Goal: Use online tool/utility

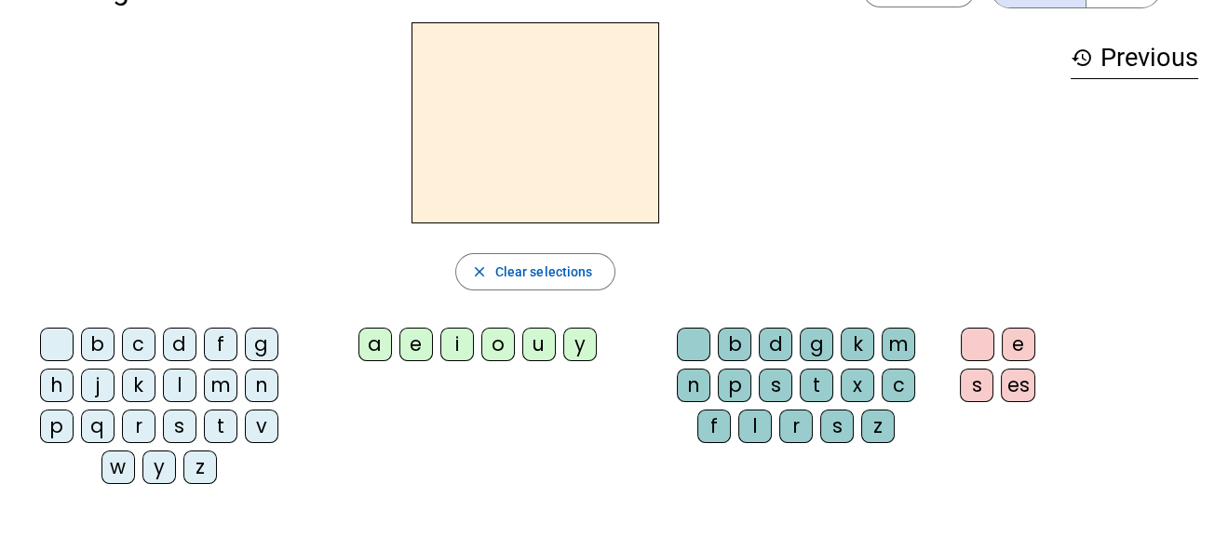
scroll to position [61, 0]
click at [101, 344] on div "b" at bounding box center [98, 344] width 34 height 34
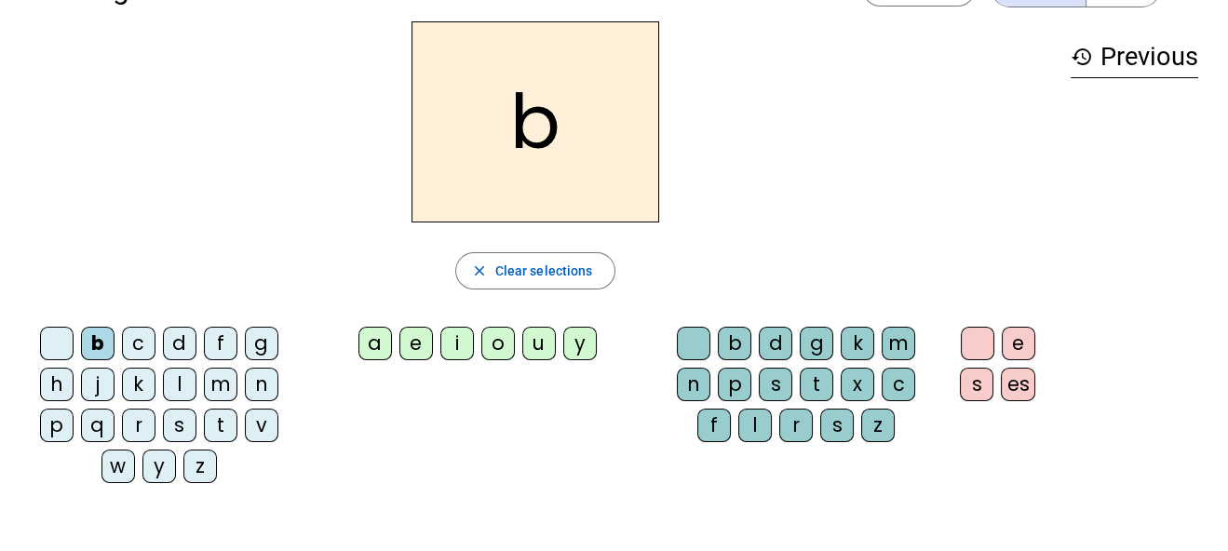
click at [374, 352] on div "a" at bounding box center [375, 344] width 34 height 34
click at [413, 350] on div "e" at bounding box center [416, 344] width 34 height 34
click at [438, 347] on letter-bubble "e" at bounding box center [419, 347] width 41 height 41
click at [454, 344] on div "i" at bounding box center [457, 344] width 34 height 34
click at [505, 346] on div "o" at bounding box center [498, 344] width 34 height 34
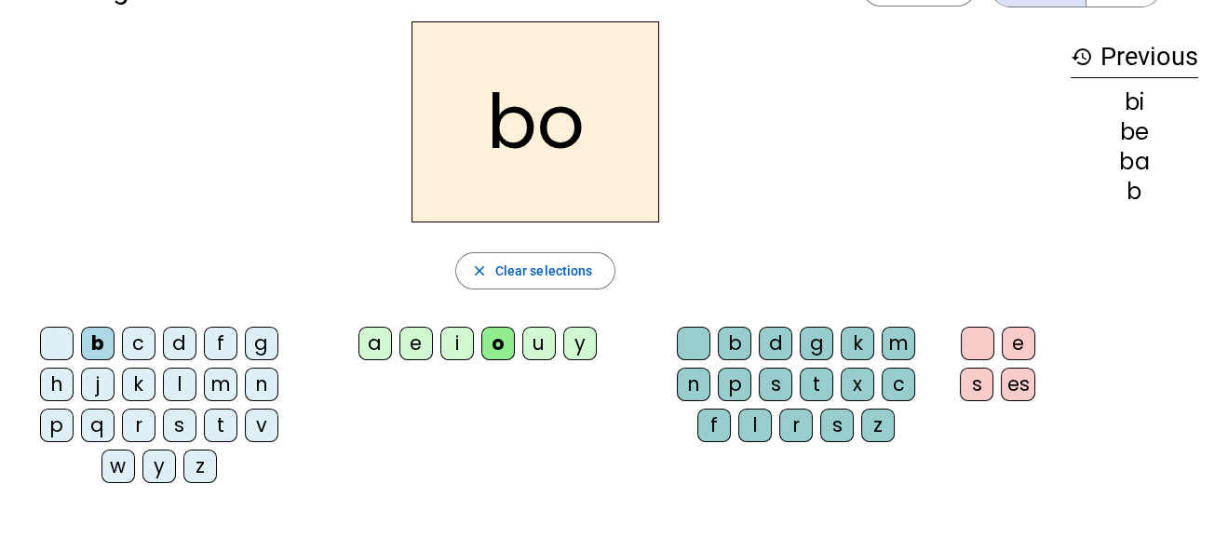
click at [538, 347] on div "u" at bounding box center [539, 344] width 34 height 34
click at [582, 343] on div "y" at bounding box center [580, 344] width 34 height 34
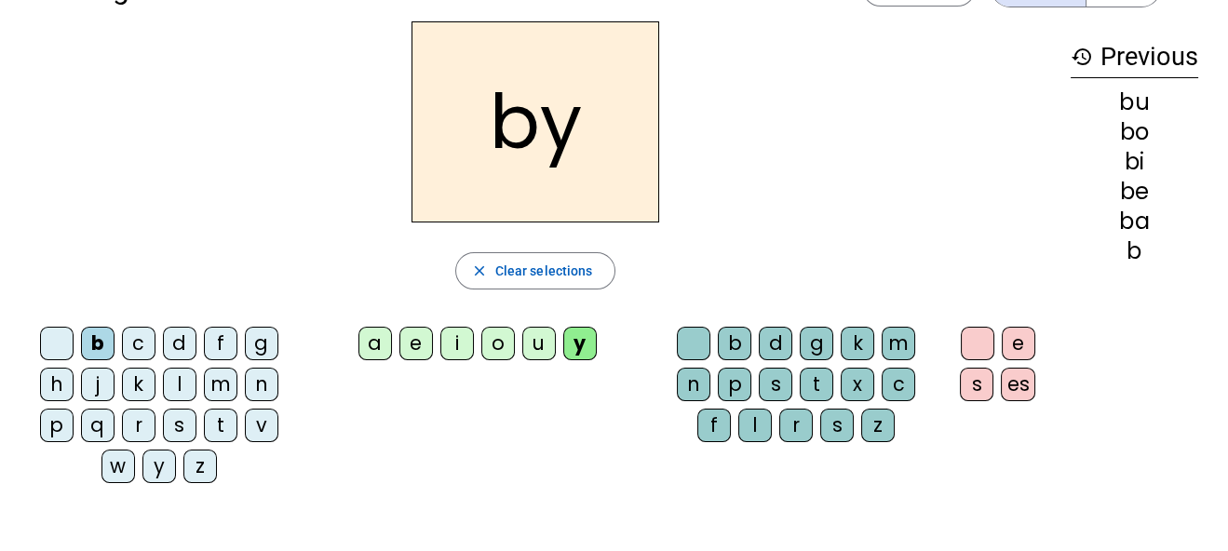
click at [453, 348] on div "i" at bounding box center [457, 344] width 34 height 34
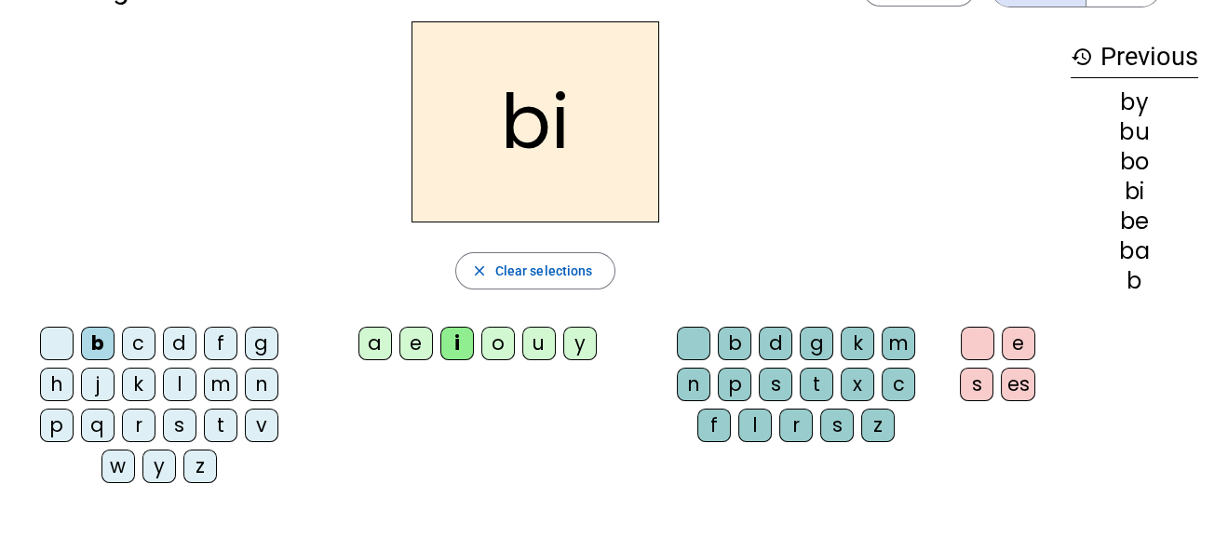
click at [177, 341] on div "d" at bounding box center [180, 344] width 34 height 34
click at [141, 349] on div "c" at bounding box center [139, 344] width 34 height 34
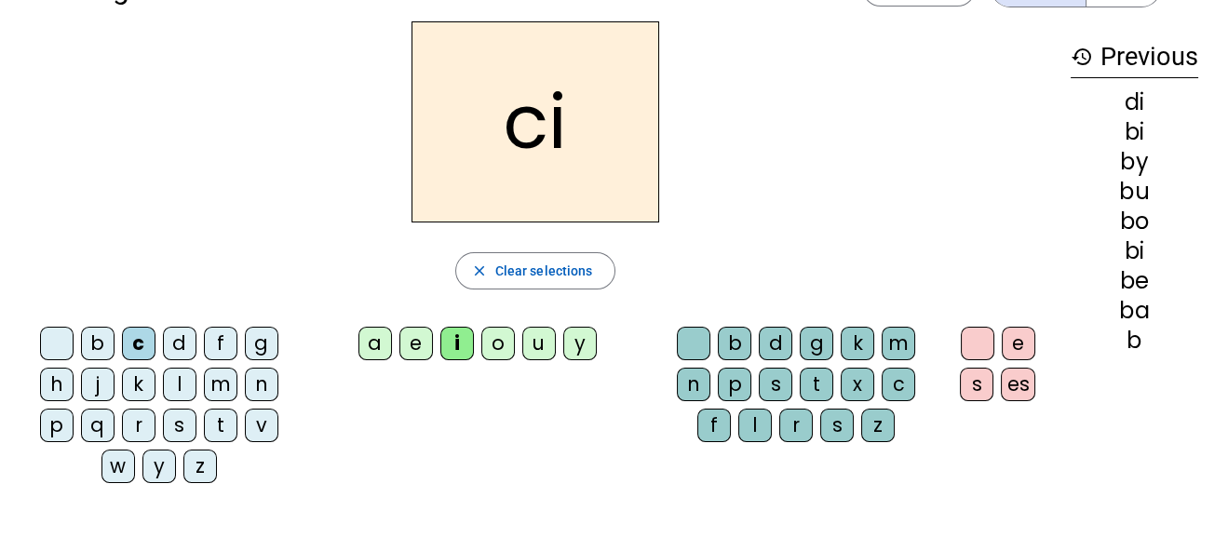
click at [96, 373] on div "j" at bounding box center [98, 385] width 34 height 34
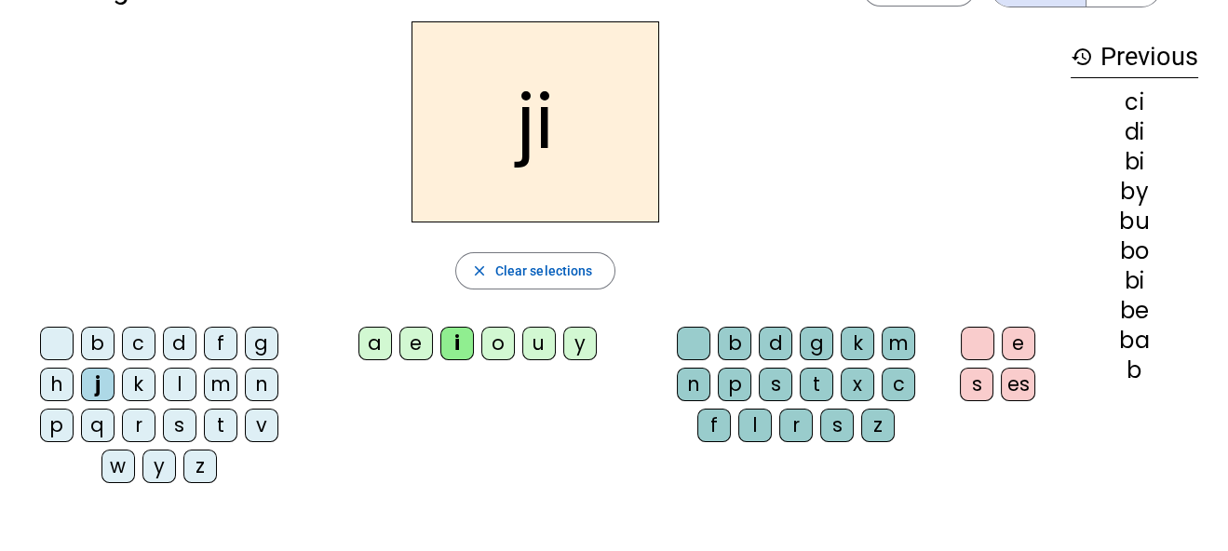
click at [181, 383] on div "l" at bounding box center [180, 385] width 34 height 34
click at [500, 336] on div "o" at bounding box center [498, 344] width 34 height 34
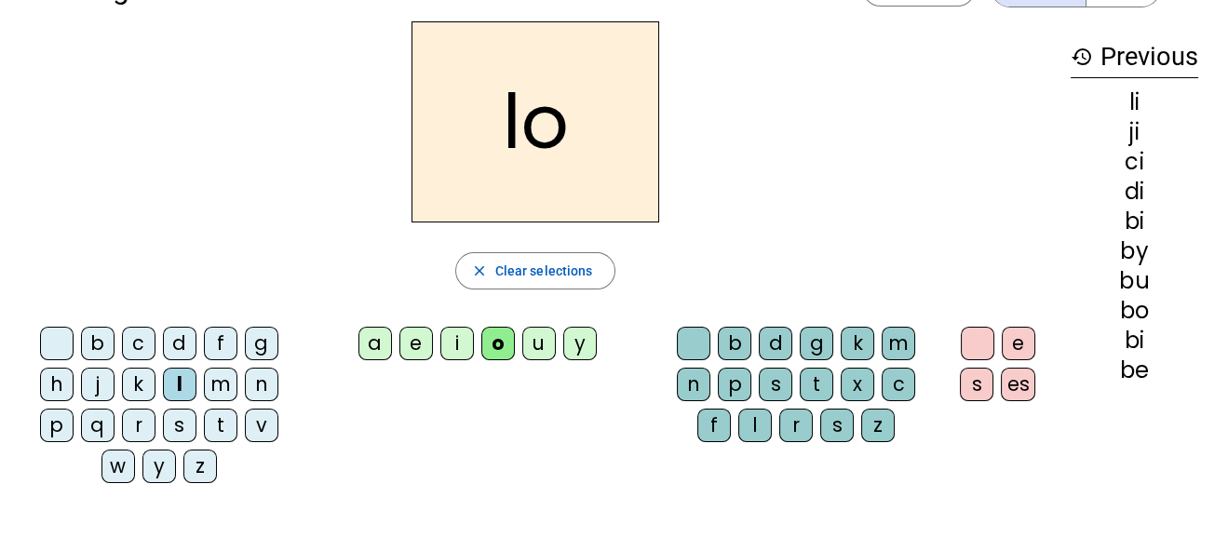
click at [228, 380] on div "m" at bounding box center [221, 385] width 34 height 34
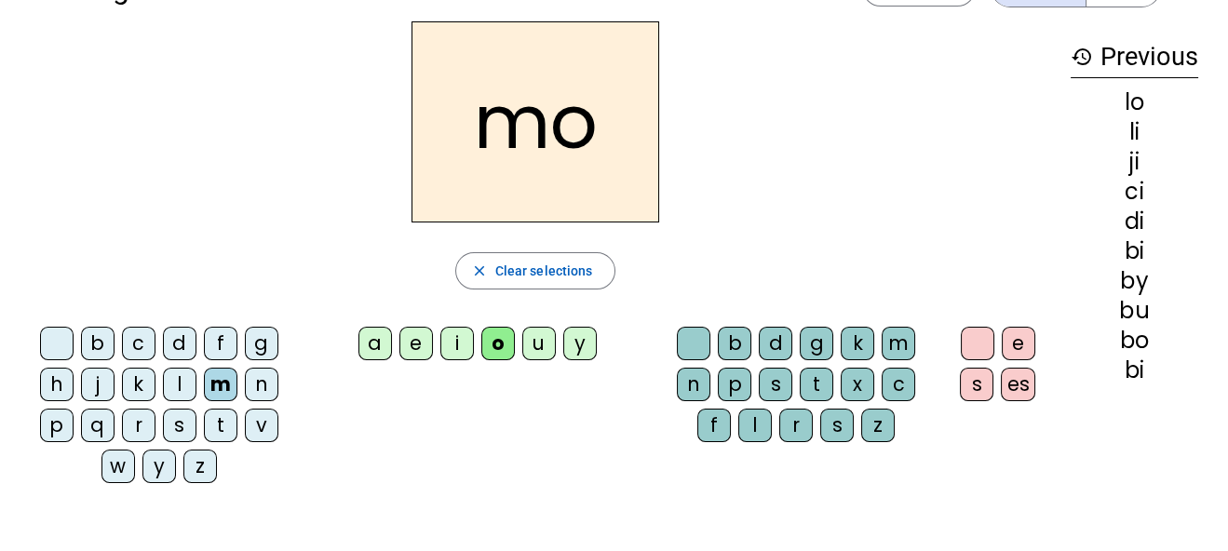
click at [262, 384] on div "n" at bounding box center [262, 385] width 34 height 34
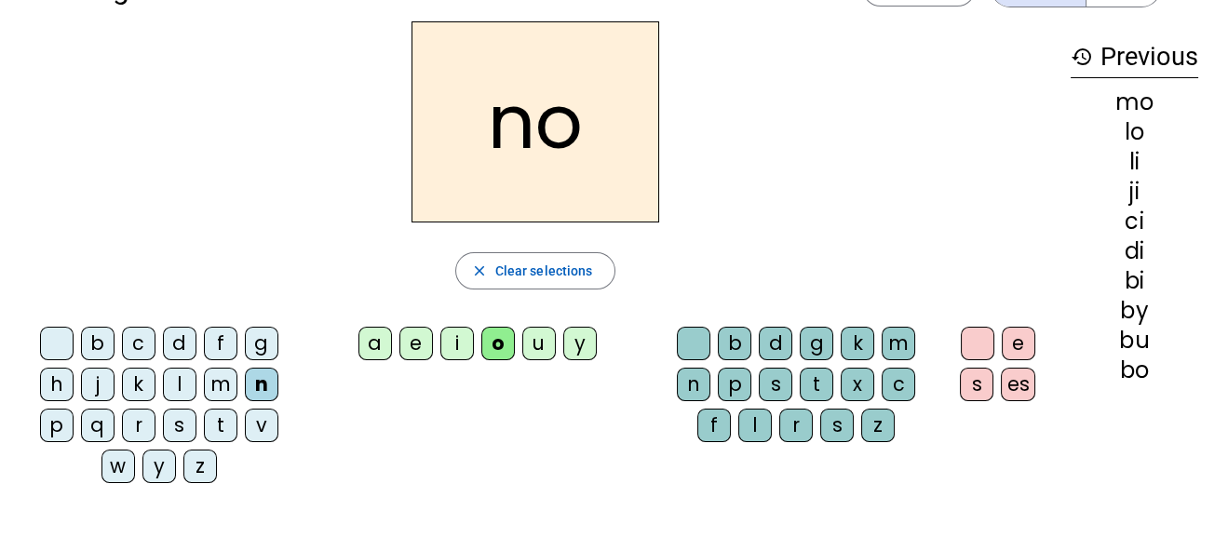
click at [140, 388] on div "k" at bounding box center [139, 385] width 34 height 34
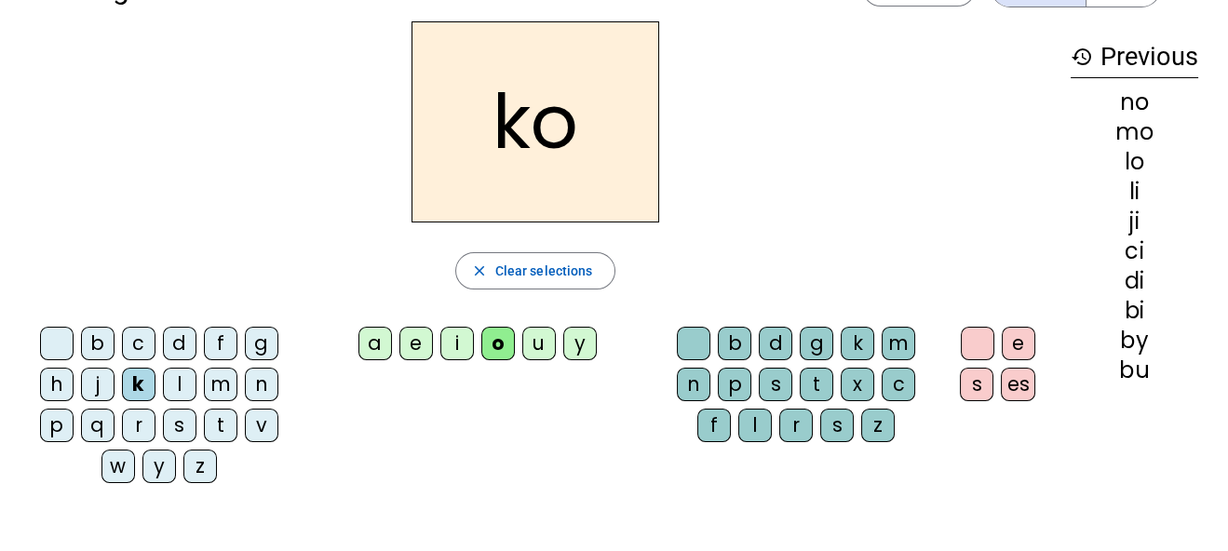
click at [265, 419] on div "v" at bounding box center [262, 426] width 34 height 34
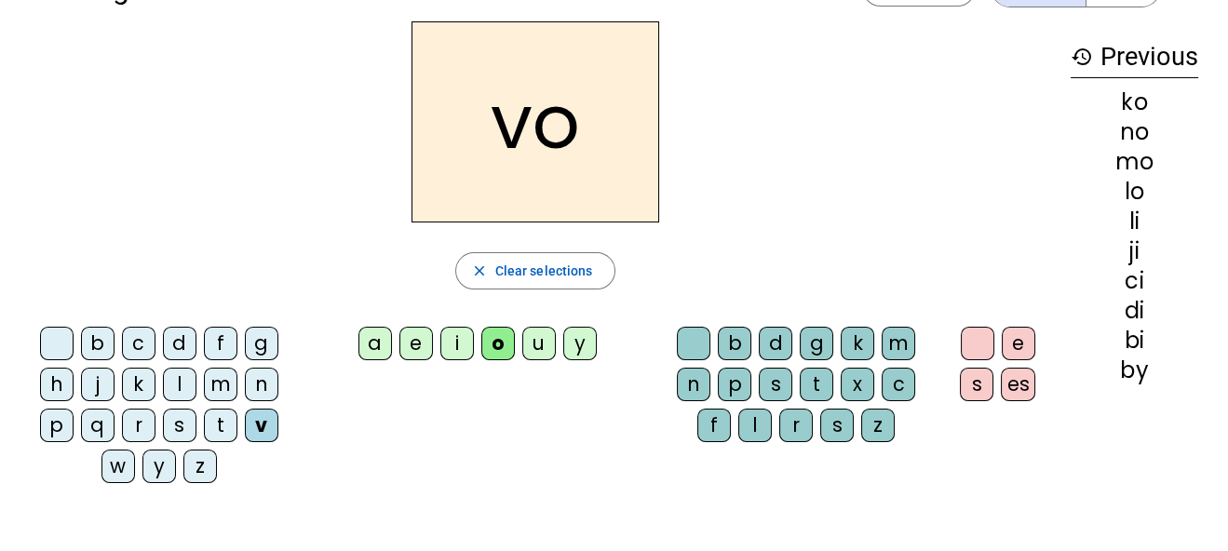
click at [411, 347] on div "e" at bounding box center [416, 344] width 34 height 34
click at [463, 340] on div "i" at bounding box center [457, 344] width 34 height 34
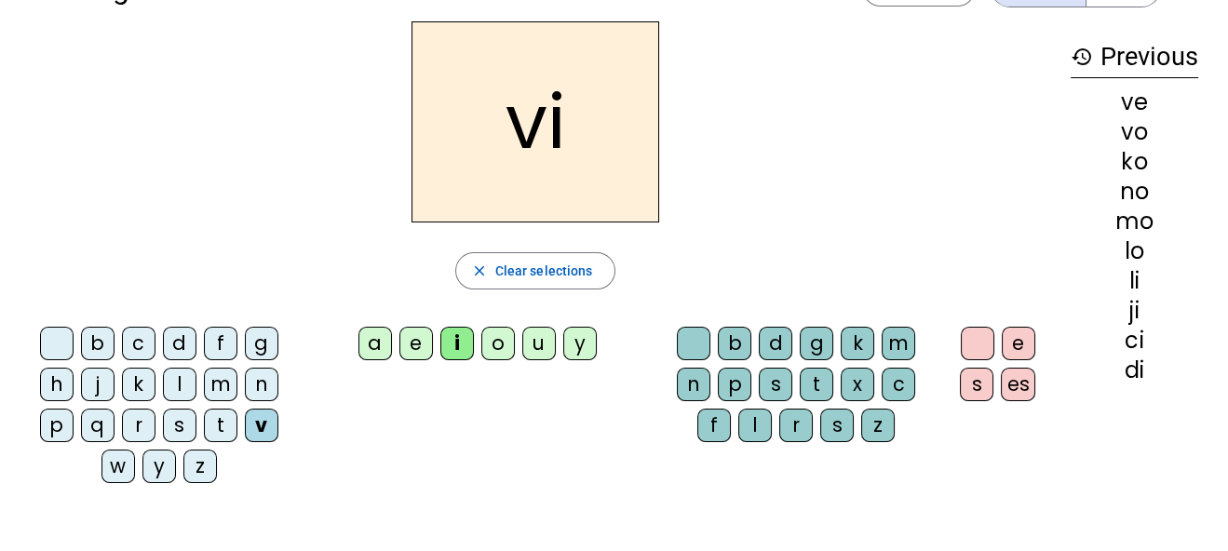
click at [815, 379] on div "t" at bounding box center [817, 385] width 34 height 34
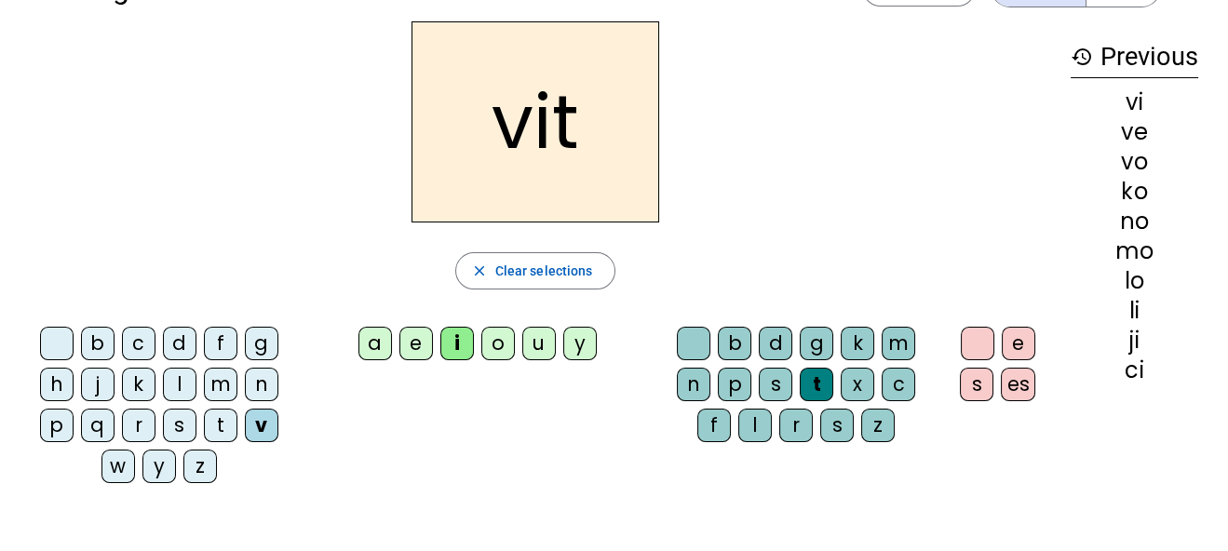
click at [1017, 343] on div "e" at bounding box center [1019, 344] width 34 height 34
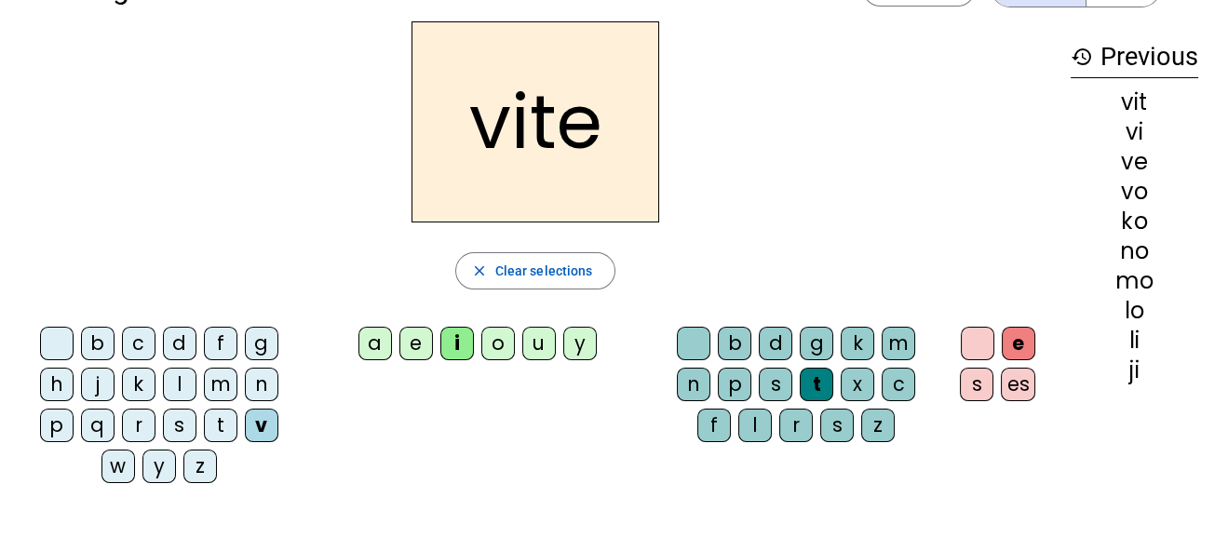
click at [798, 418] on div "r" at bounding box center [796, 426] width 34 height 34
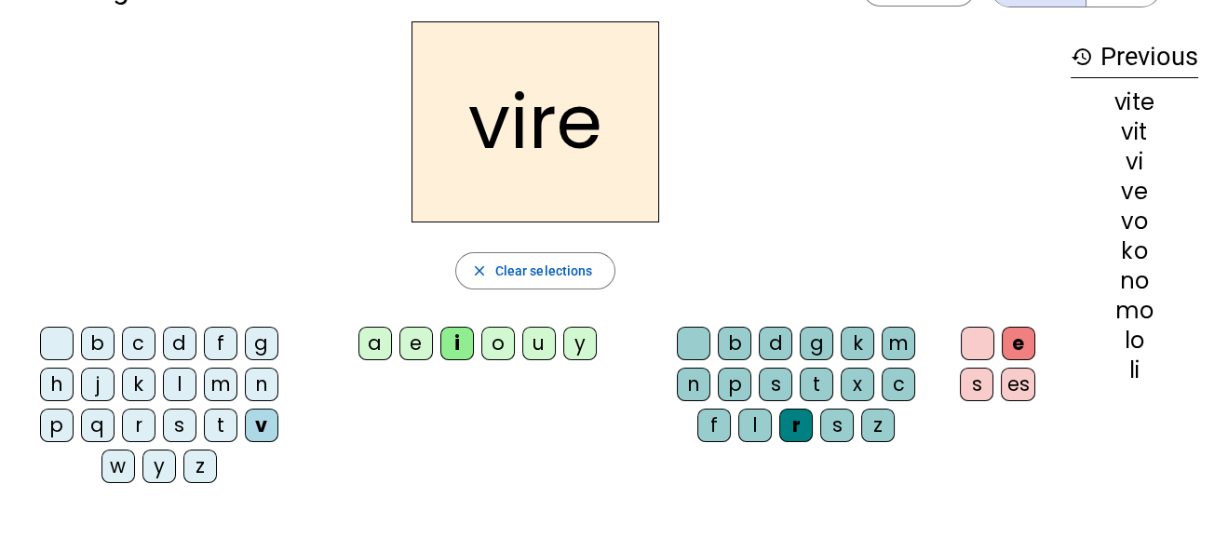
click at [749, 427] on div "l" at bounding box center [755, 426] width 34 height 34
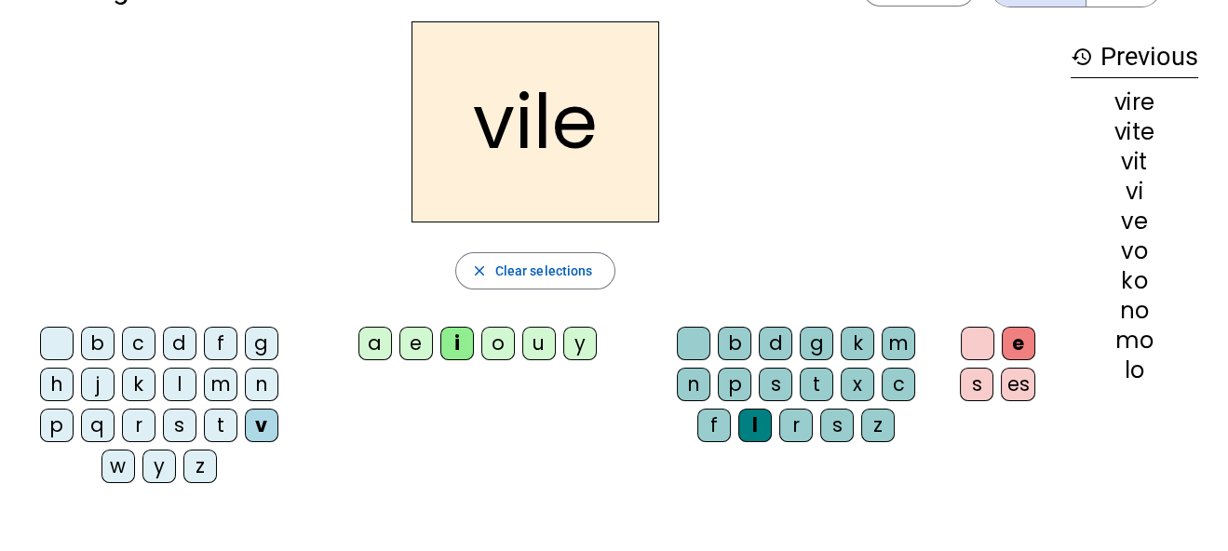
click at [778, 384] on div "s" at bounding box center [776, 385] width 34 height 34
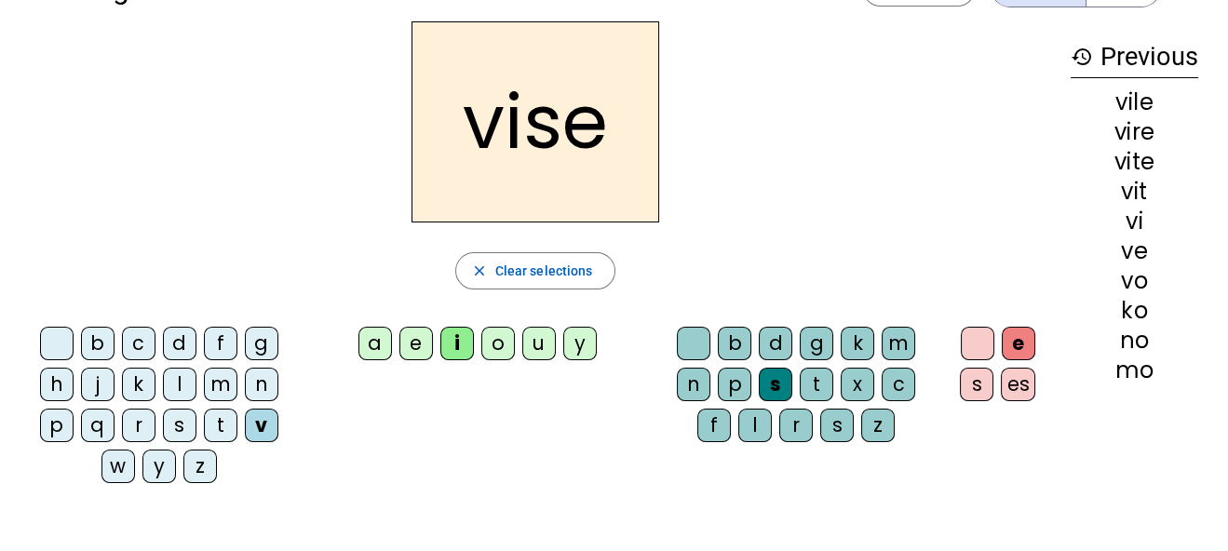
click at [735, 384] on div "p" at bounding box center [735, 385] width 34 height 34
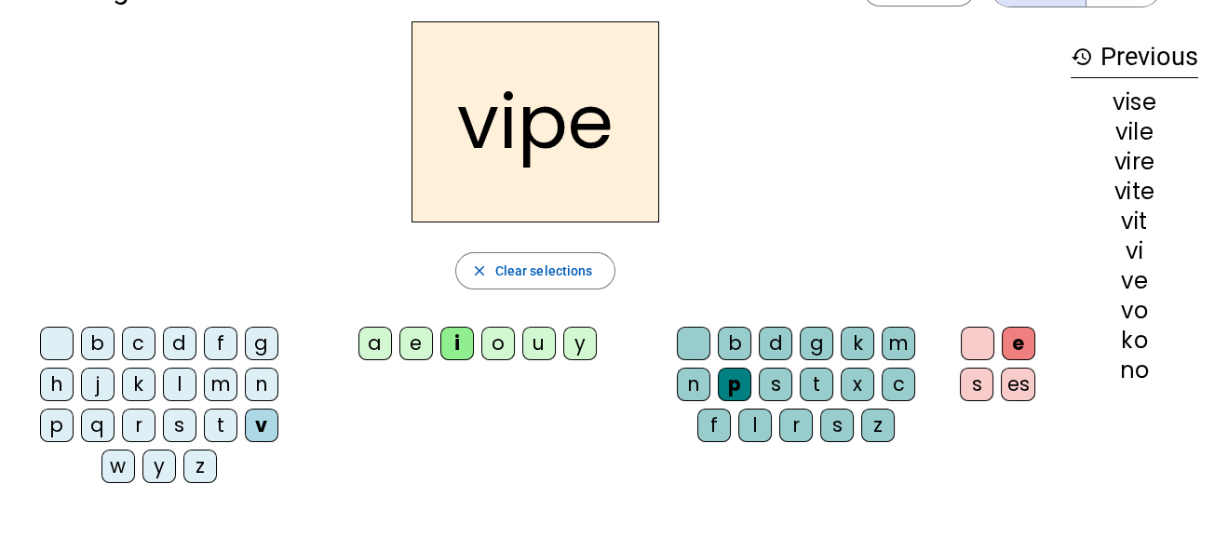
click at [909, 344] on div "m" at bounding box center [899, 344] width 34 height 34
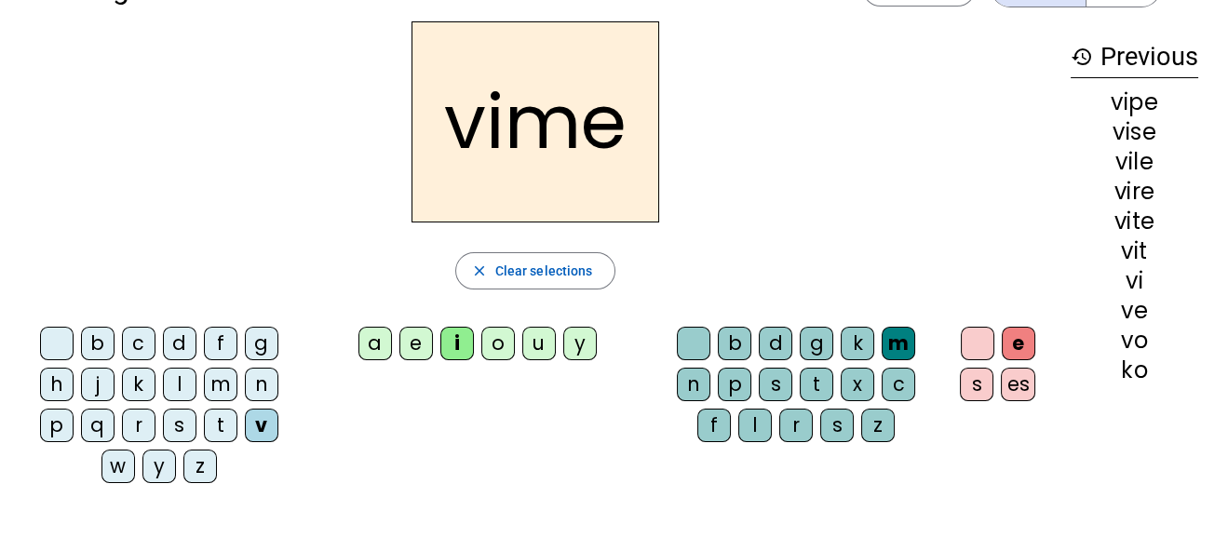
click at [764, 340] on div "d" at bounding box center [776, 344] width 34 height 34
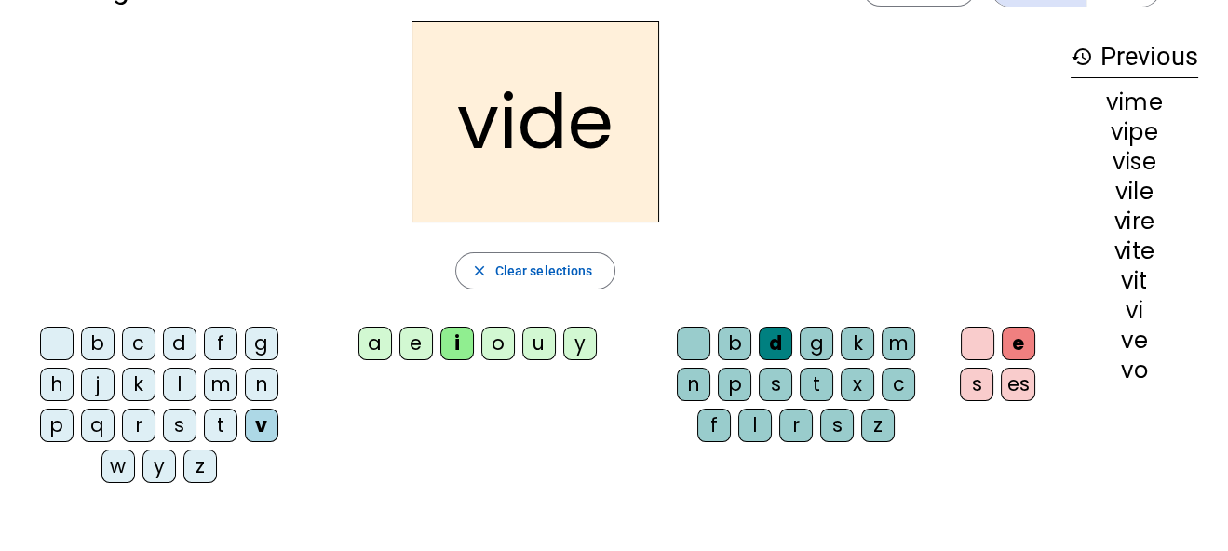
click at [739, 342] on div "b" at bounding box center [735, 344] width 34 height 34
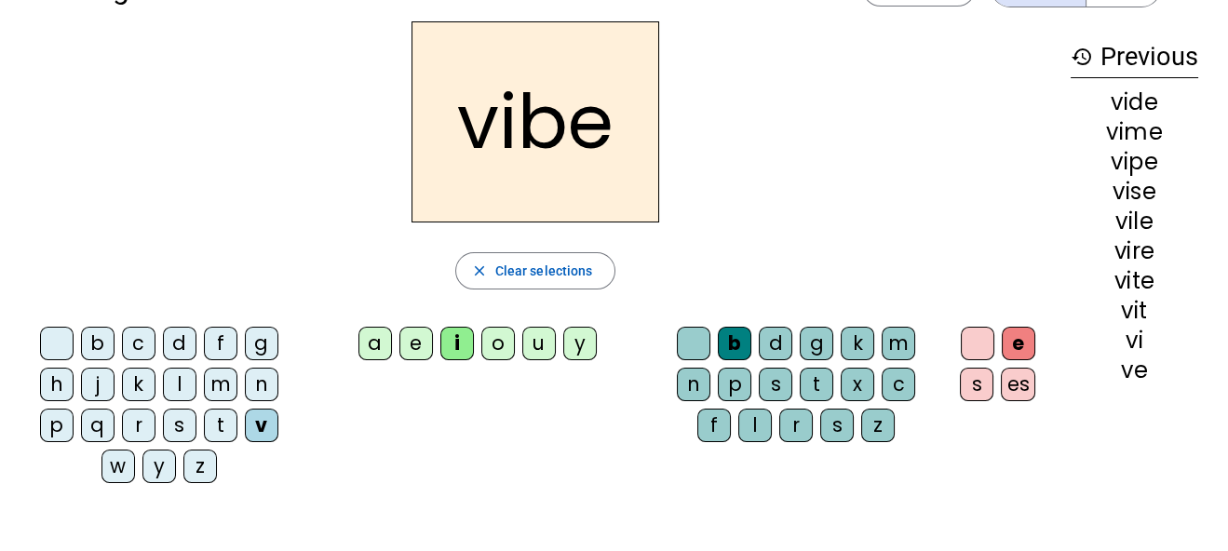
click at [222, 376] on div "m" at bounding box center [221, 385] width 34 height 34
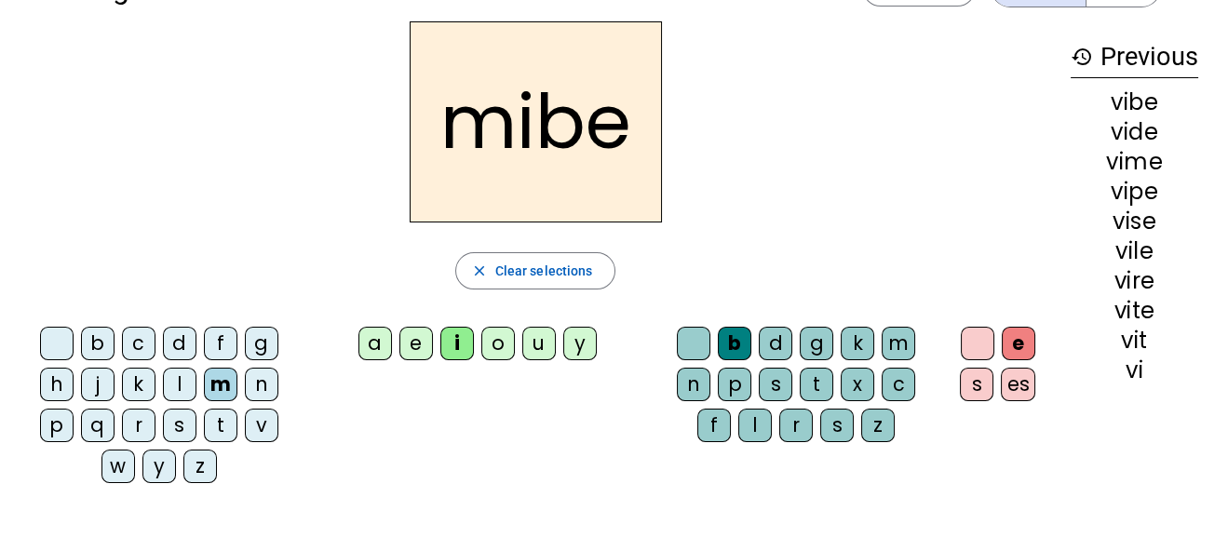
click at [376, 341] on div "a" at bounding box center [375, 344] width 34 height 34
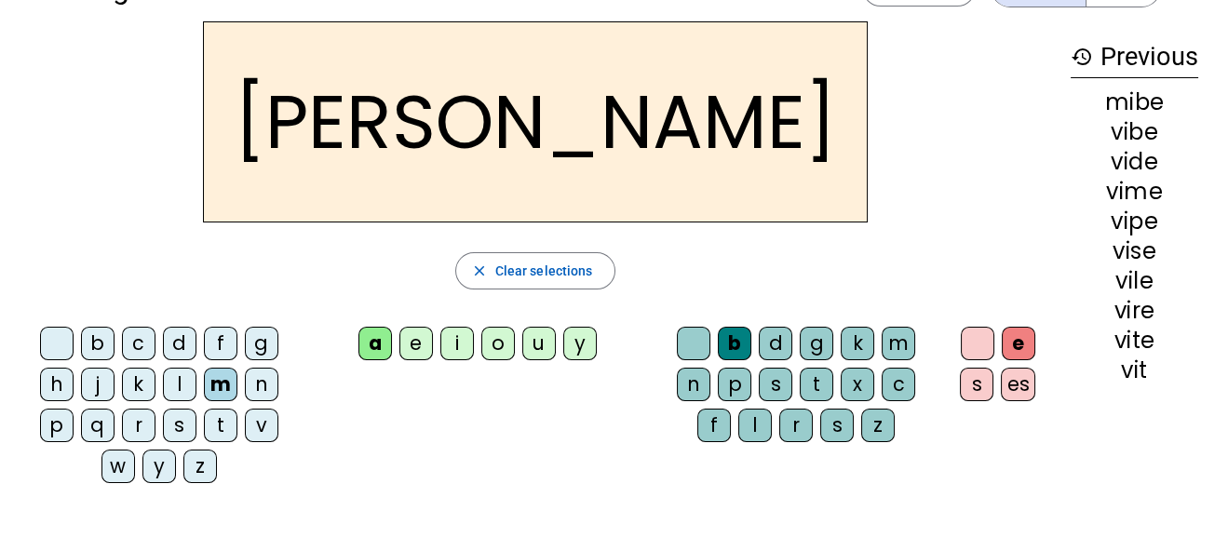
click at [529, 340] on div "u" at bounding box center [539, 344] width 34 height 34
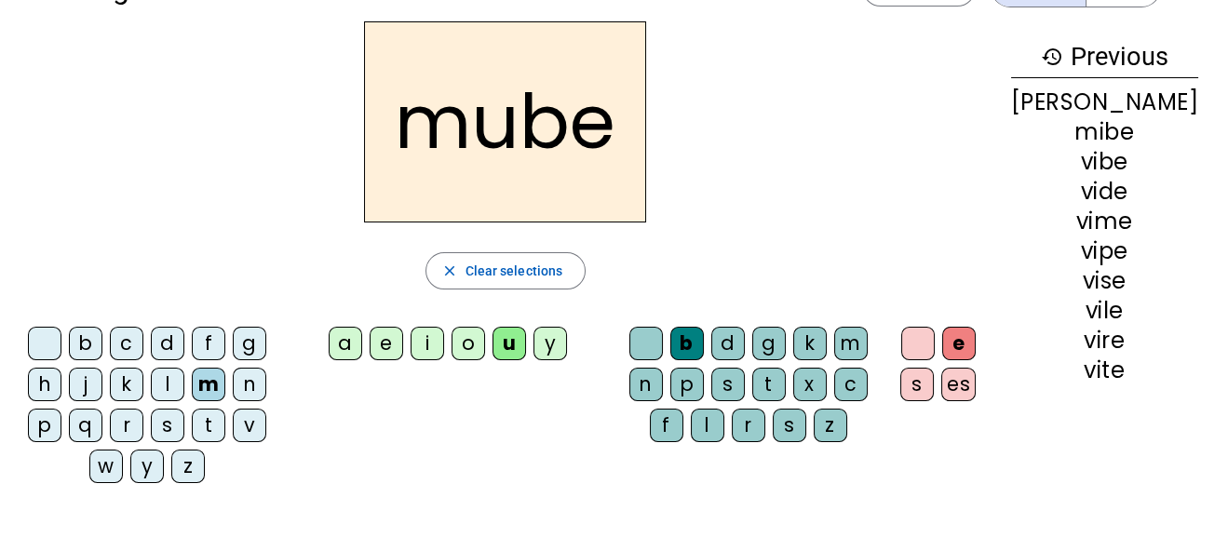
click at [225, 343] on div "f" at bounding box center [209, 344] width 34 height 34
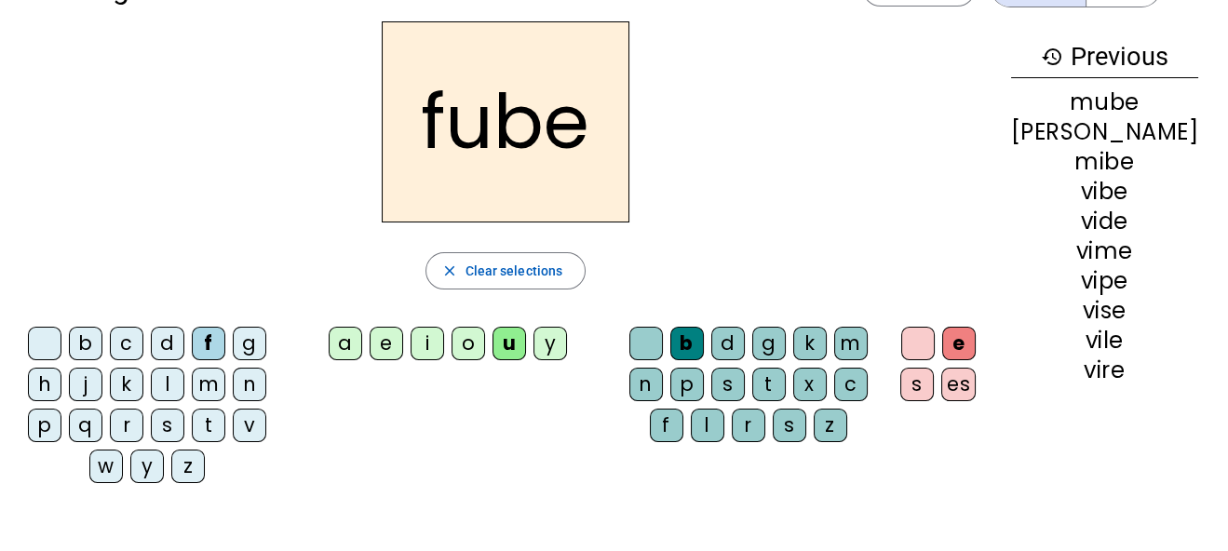
click at [178, 341] on div "d" at bounding box center [168, 344] width 34 height 34
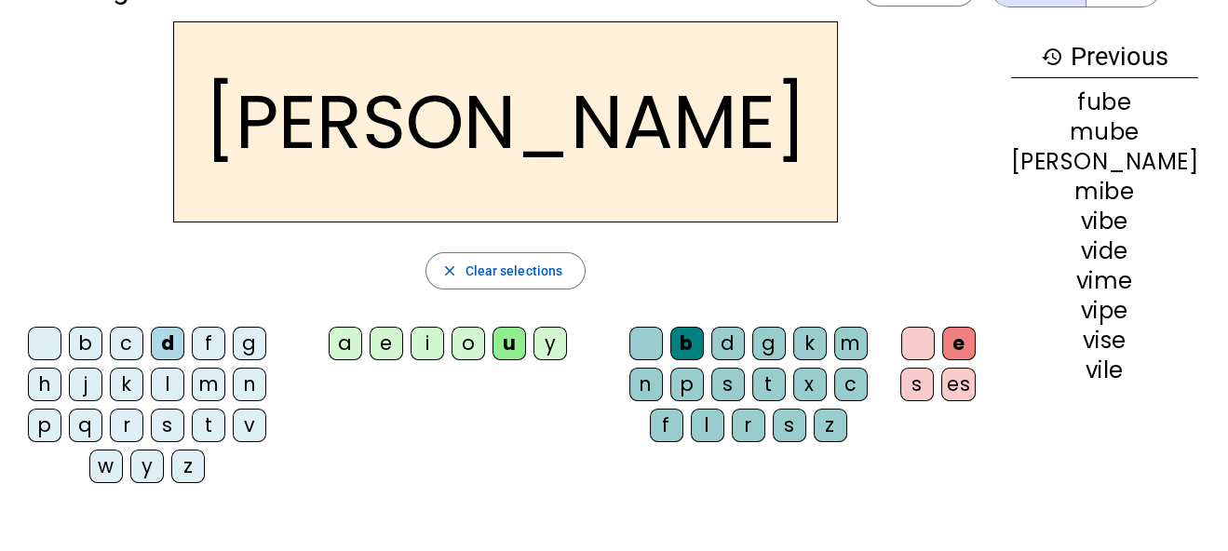
click at [98, 344] on div "b" at bounding box center [86, 344] width 34 height 34
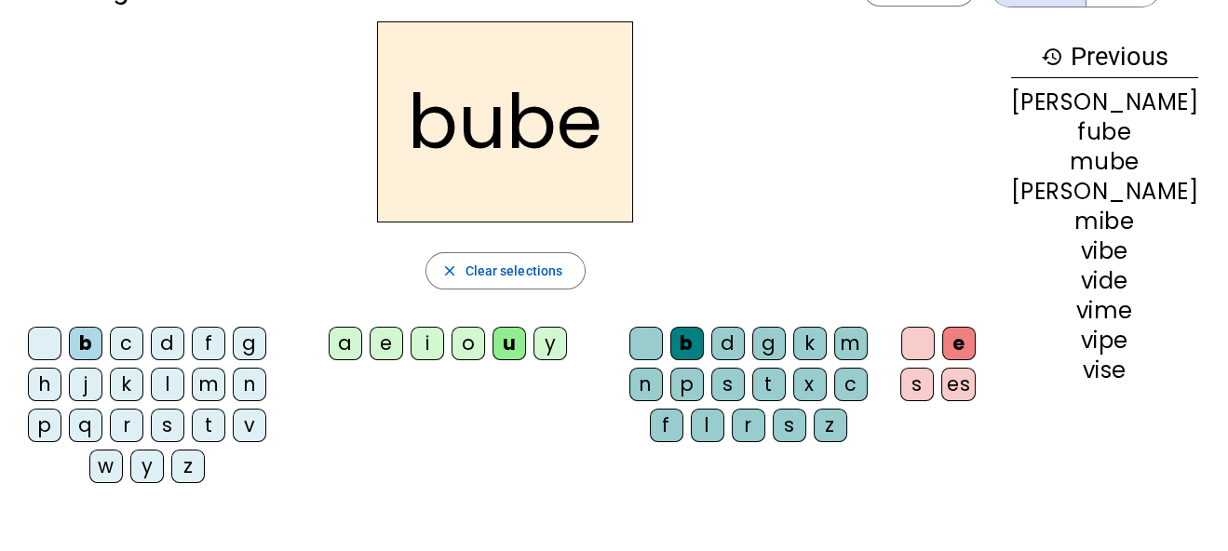
click at [92, 381] on div "j" at bounding box center [86, 385] width 34 height 34
